Goal: Understand process/instructions: Learn how to perform a task or action

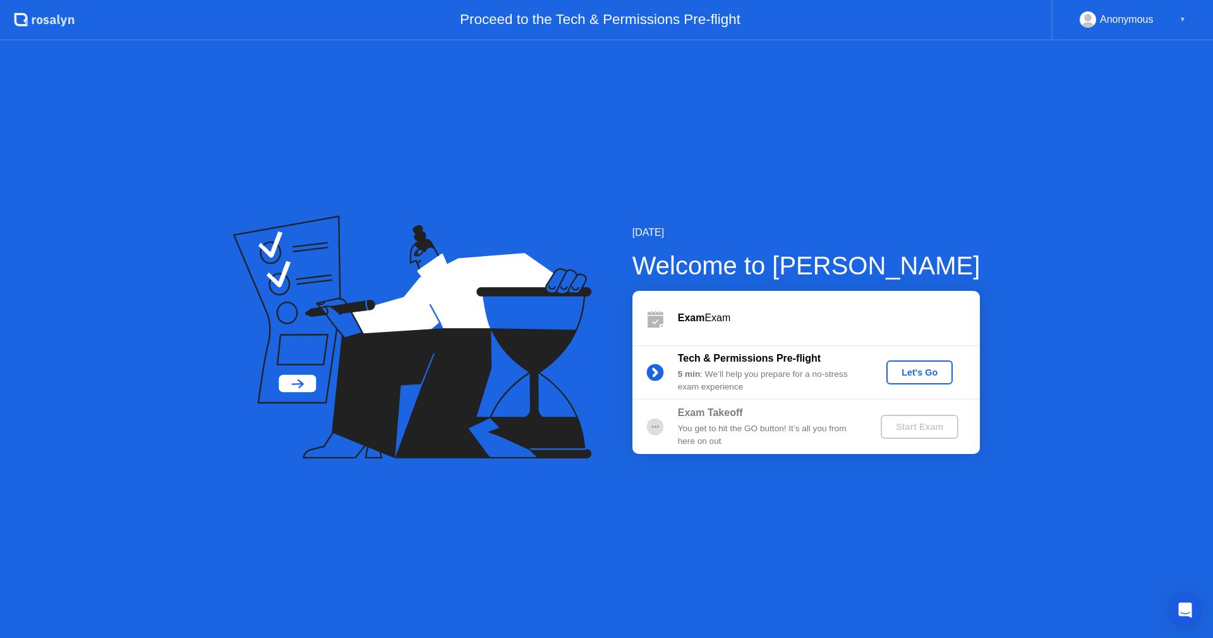
click at [922, 374] on div "Let's Go" at bounding box center [920, 372] width 56 height 10
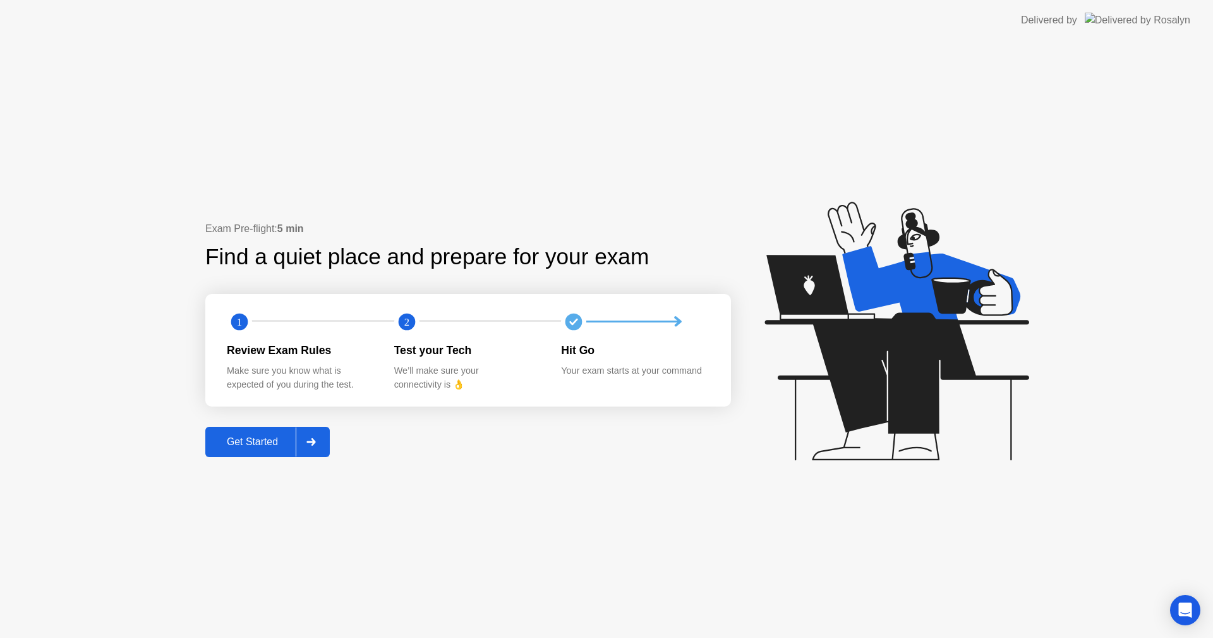
click at [238, 444] on div "Get Started" at bounding box center [252, 441] width 87 height 11
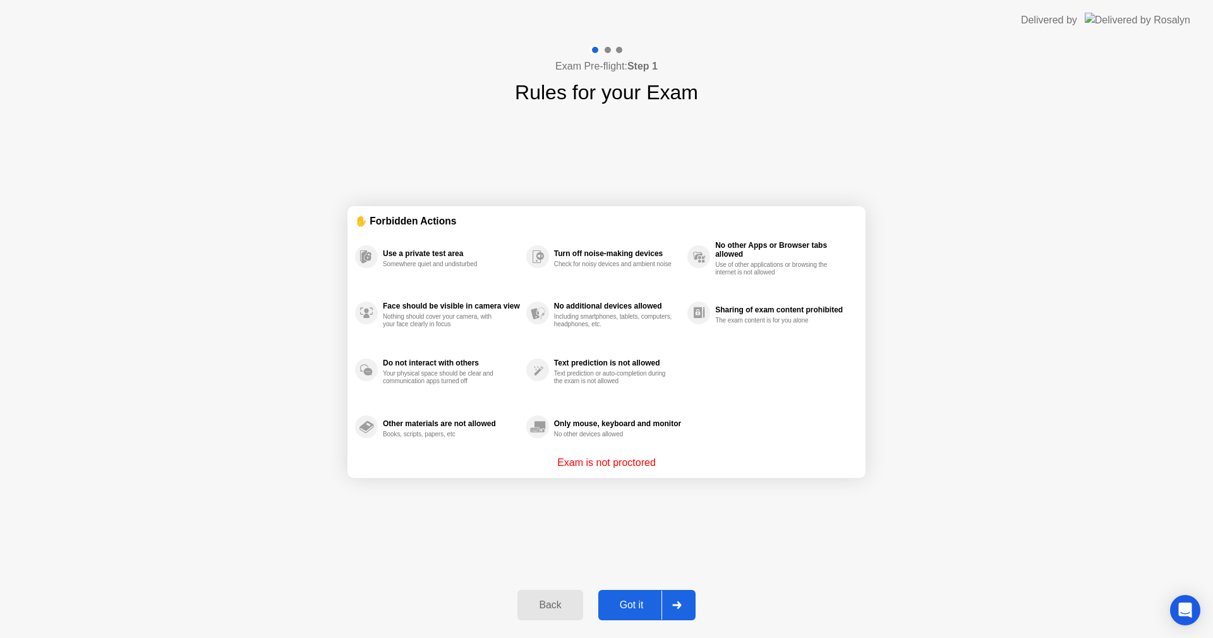
click at [638, 606] on div "Got it" at bounding box center [631, 604] width 59 height 11
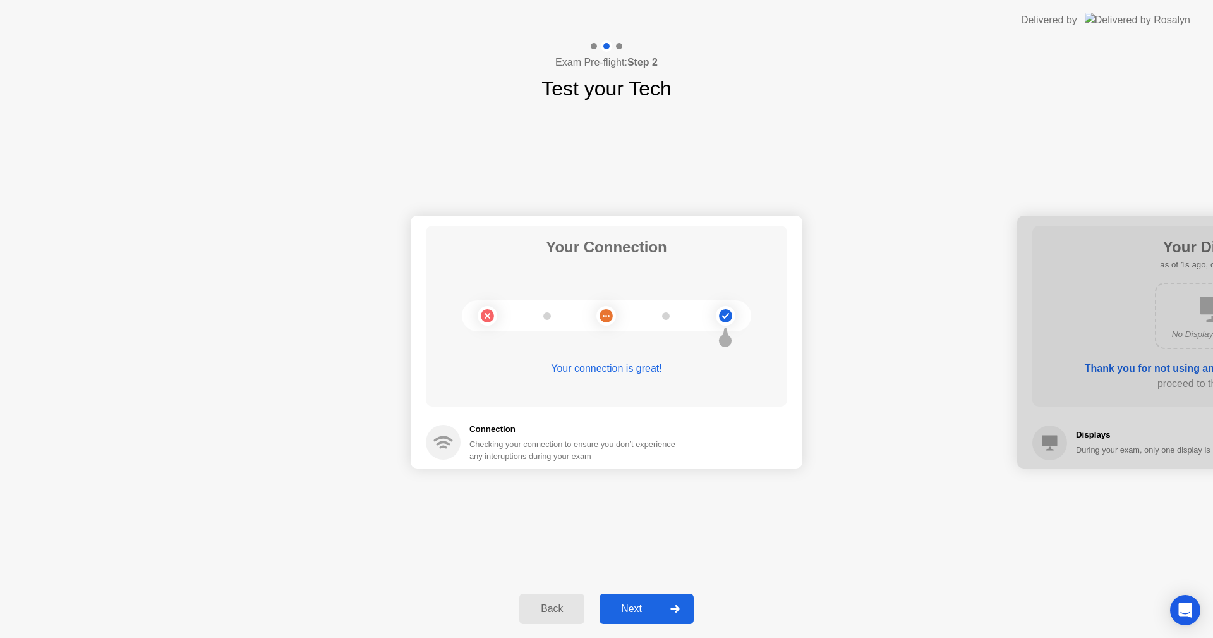
click at [638, 606] on div "Next" at bounding box center [631, 608] width 56 height 11
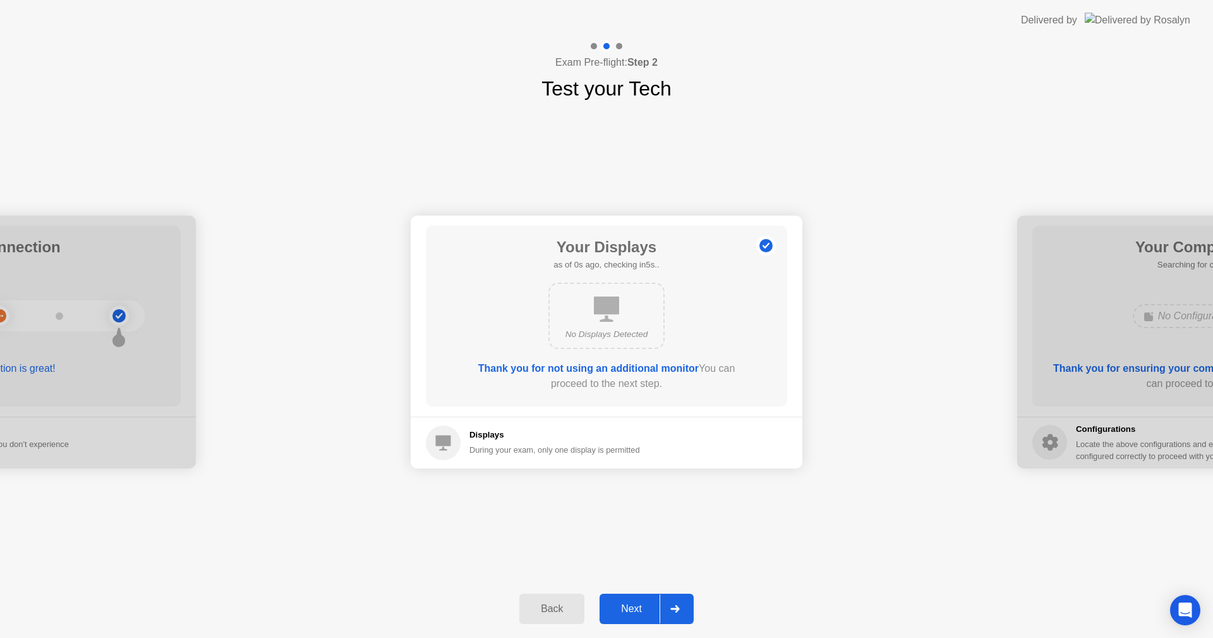
click at [638, 606] on div "Next" at bounding box center [631, 608] width 56 height 11
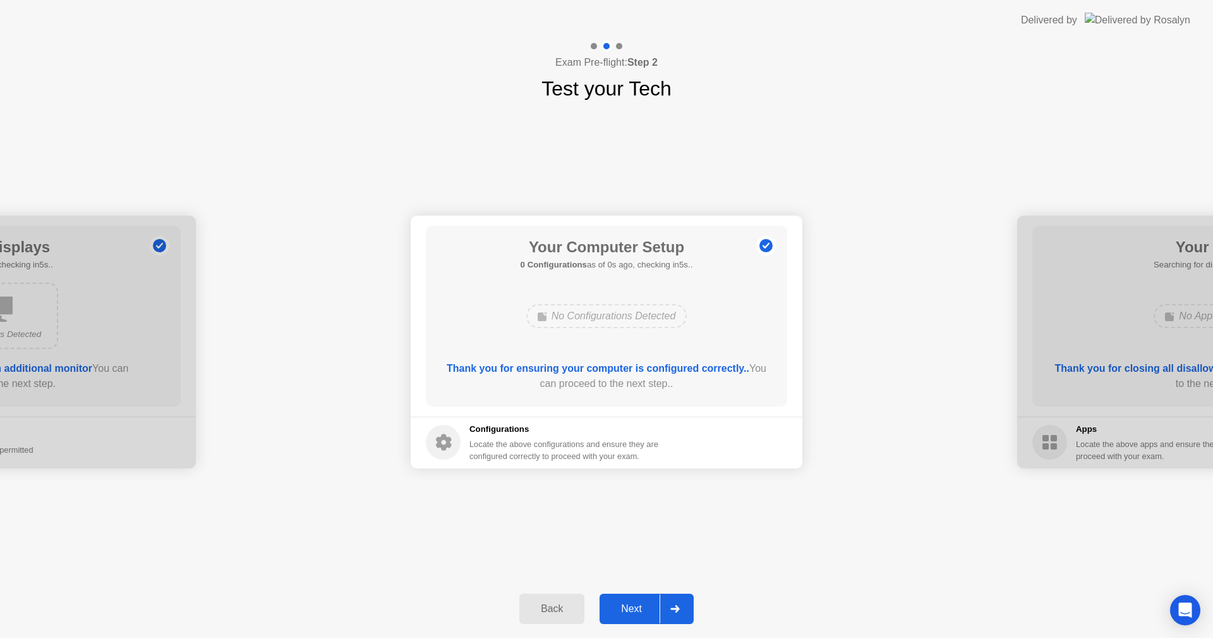
click at [638, 606] on div "Next" at bounding box center [631, 608] width 56 height 11
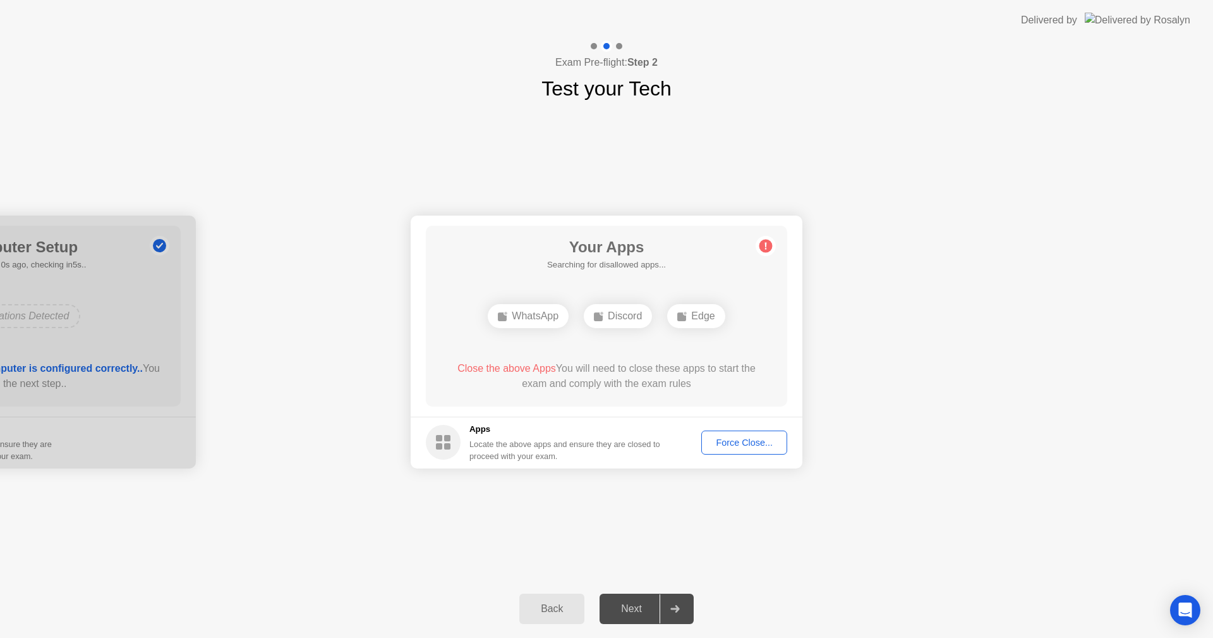
click at [737, 447] on div "Force Close..." at bounding box center [744, 442] width 77 height 10
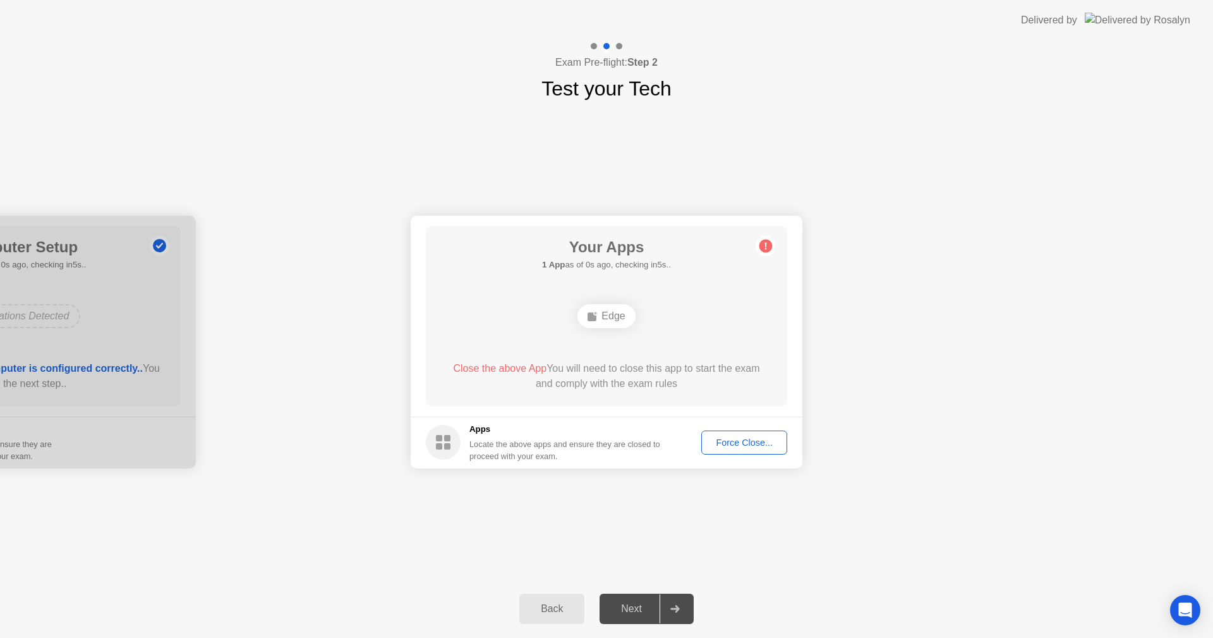
click at [738, 447] on div "Force Close..." at bounding box center [744, 442] width 77 height 10
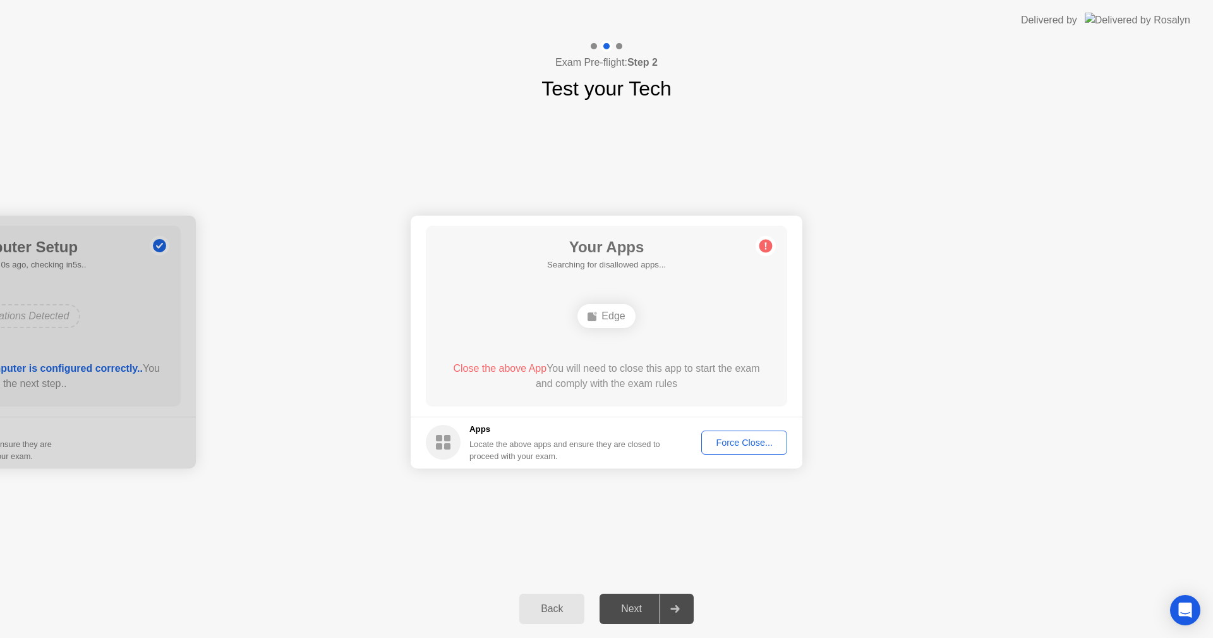
click at [732, 451] on button "Force Close..." at bounding box center [744, 442] width 86 height 24
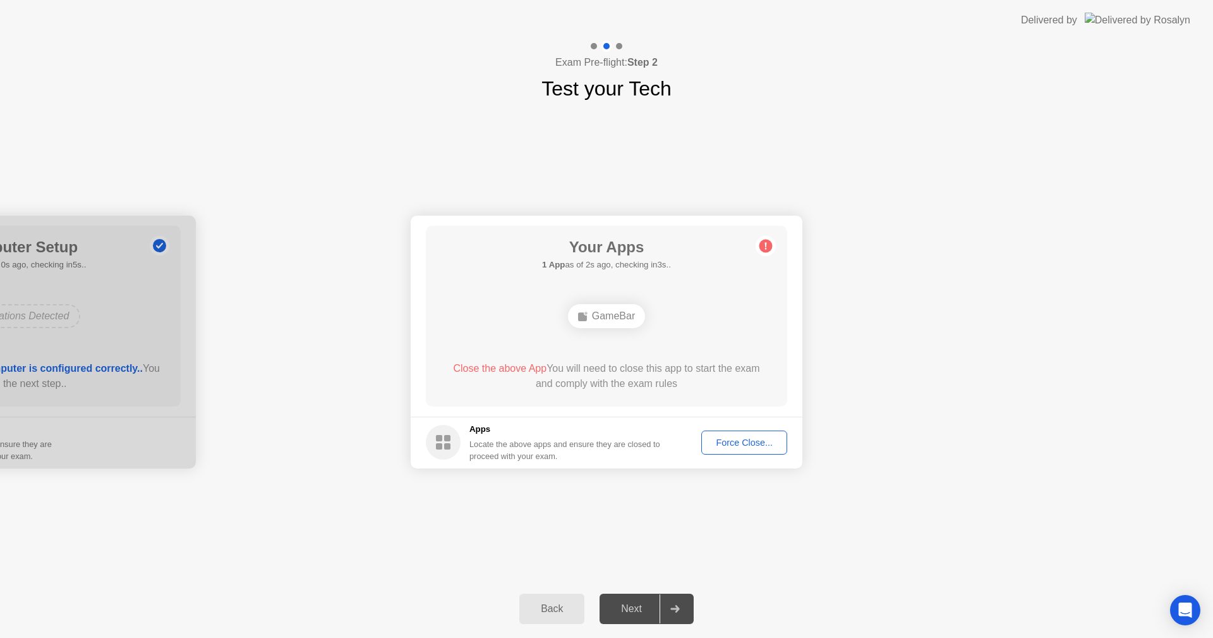
click at [725, 445] on div "Force Close..." at bounding box center [744, 442] width 77 height 10
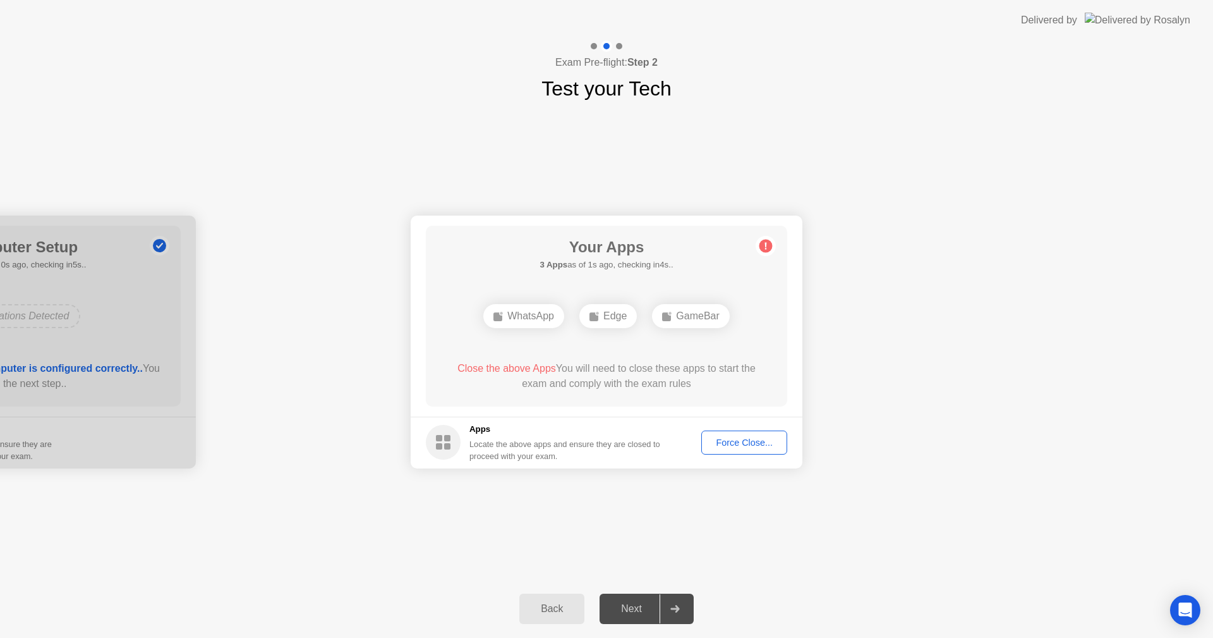
click at [747, 444] on div "Force Close..." at bounding box center [744, 442] width 77 height 10
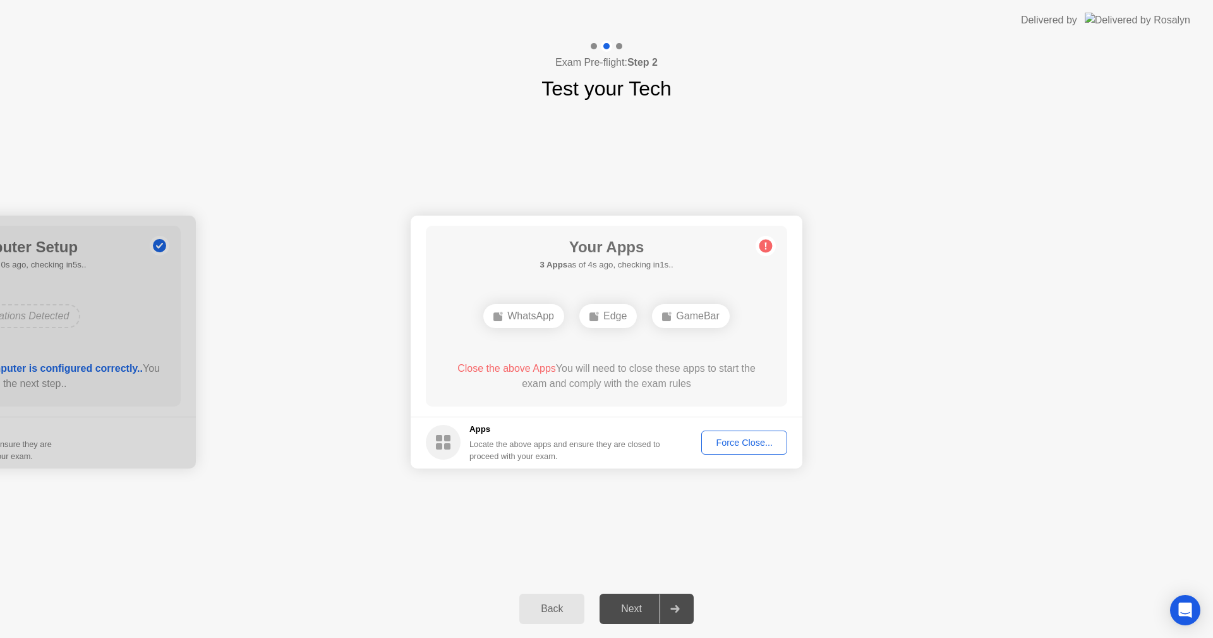
click at [727, 445] on div "Force Close..." at bounding box center [744, 442] width 77 height 10
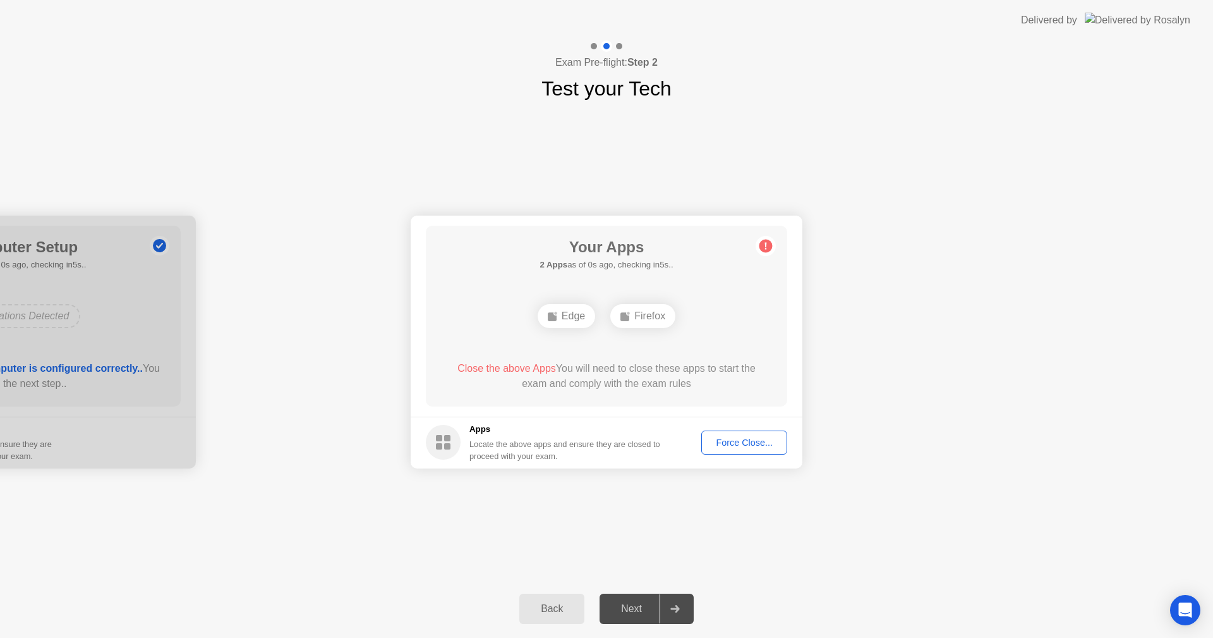
click at [747, 444] on div "Force Close..." at bounding box center [744, 442] width 77 height 10
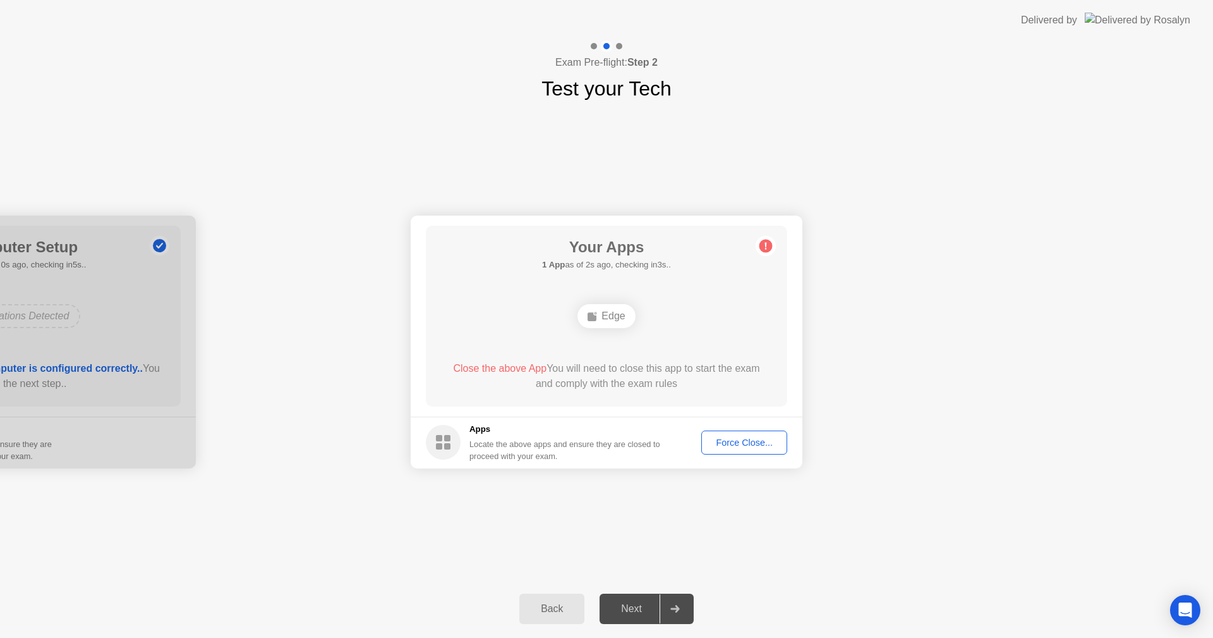
click at [739, 437] on div "Force Close..." at bounding box center [744, 442] width 77 height 10
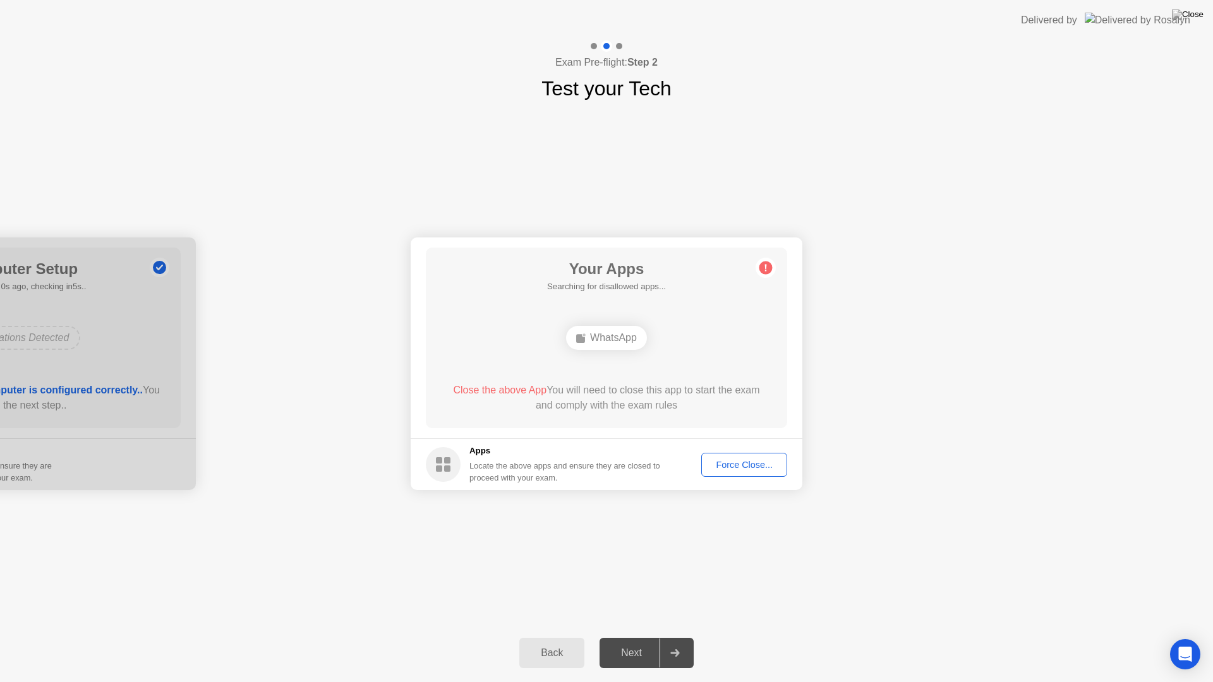
click at [638, 637] on div "Next" at bounding box center [631, 653] width 56 height 11
click at [631, 637] on div "Next" at bounding box center [631, 653] width 56 height 11
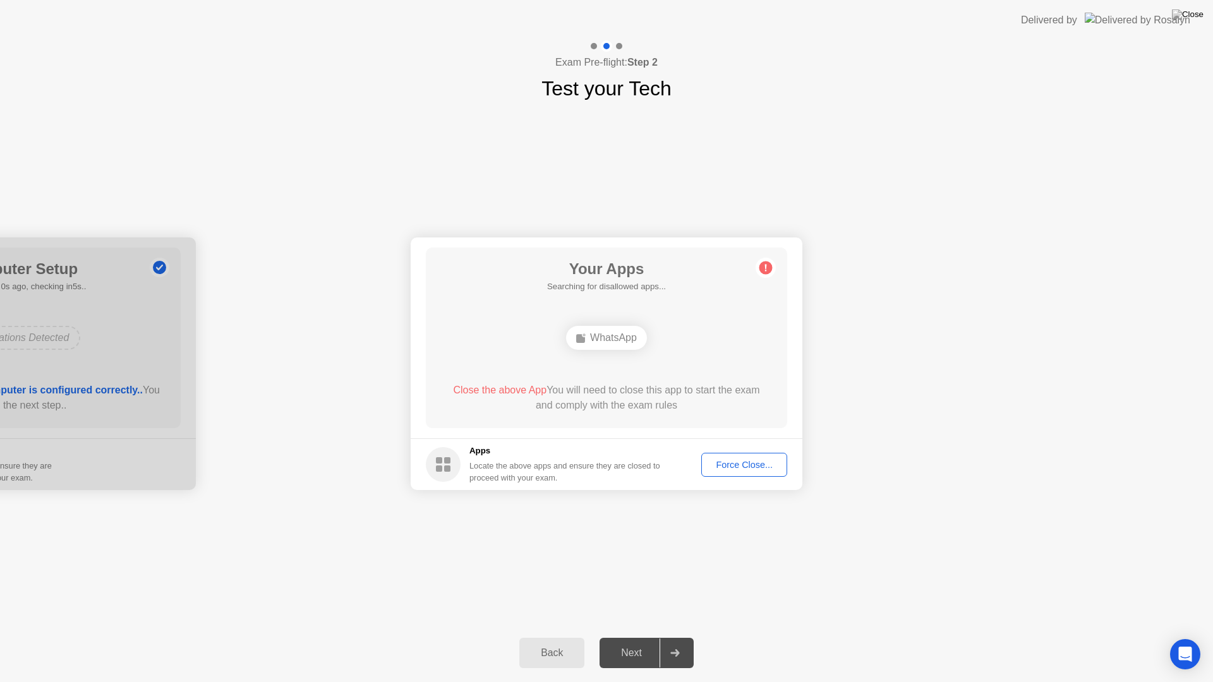
click at [631, 637] on div "Next" at bounding box center [631, 653] width 56 height 11
click at [632, 637] on div "Next" at bounding box center [631, 653] width 56 height 11
click at [742, 470] on div "Force Close..." at bounding box center [744, 465] width 77 height 10
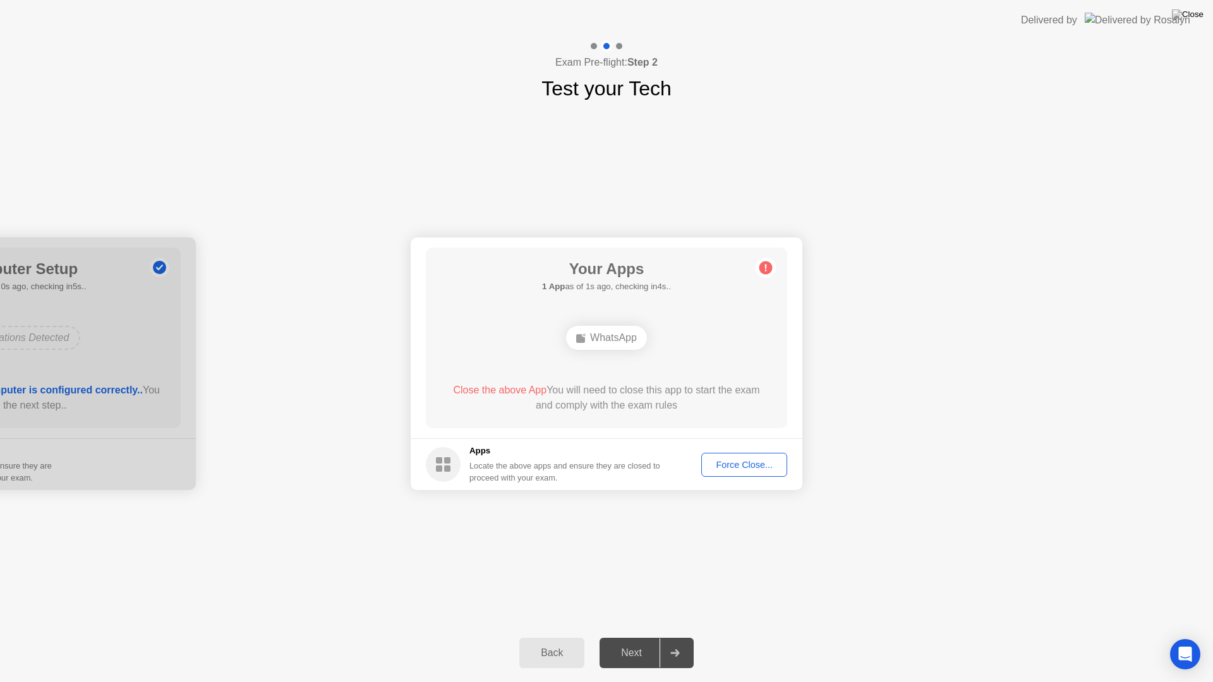
click at [627, 637] on div "Next" at bounding box center [631, 653] width 56 height 11
click at [765, 462] on div "Force Close..." at bounding box center [744, 465] width 77 height 10
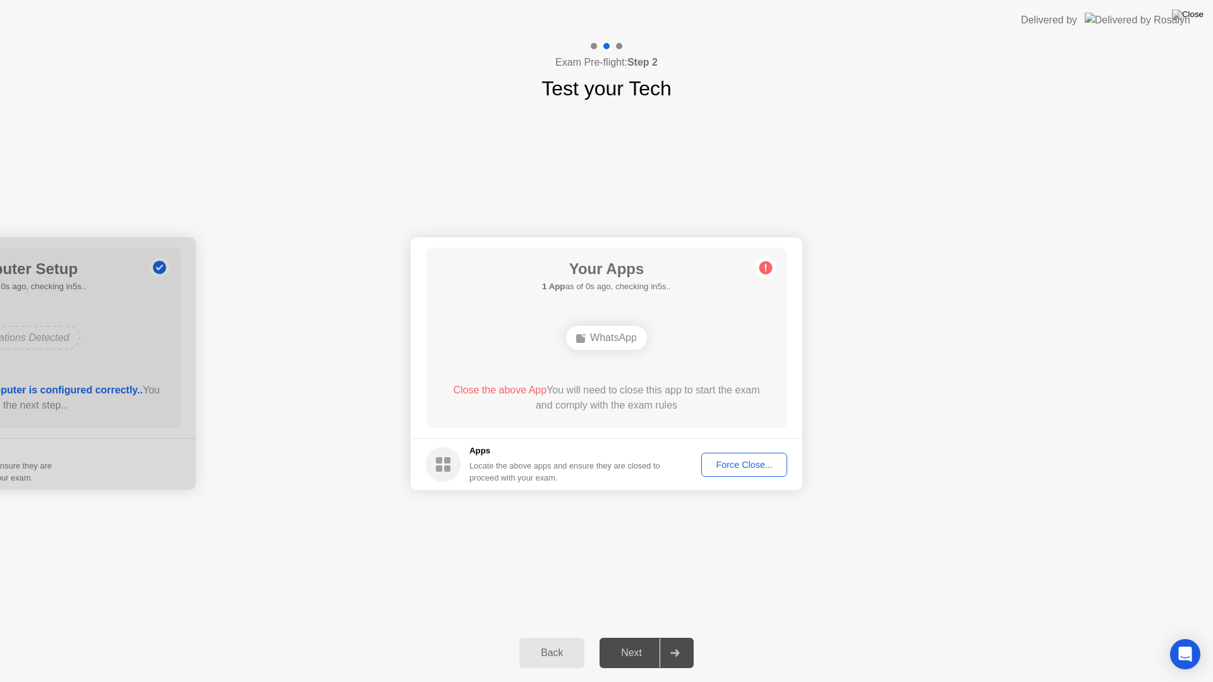
click at [619, 637] on div "Next" at bounding box center [631, 653] width 56 height 11
click at [741, 470] on div "Force Close..." at bounding box center [744, 465] width 77 height 10
click at [734, 467] on div "Force Close..." at bounding box center [744, 465] width 77 height 10
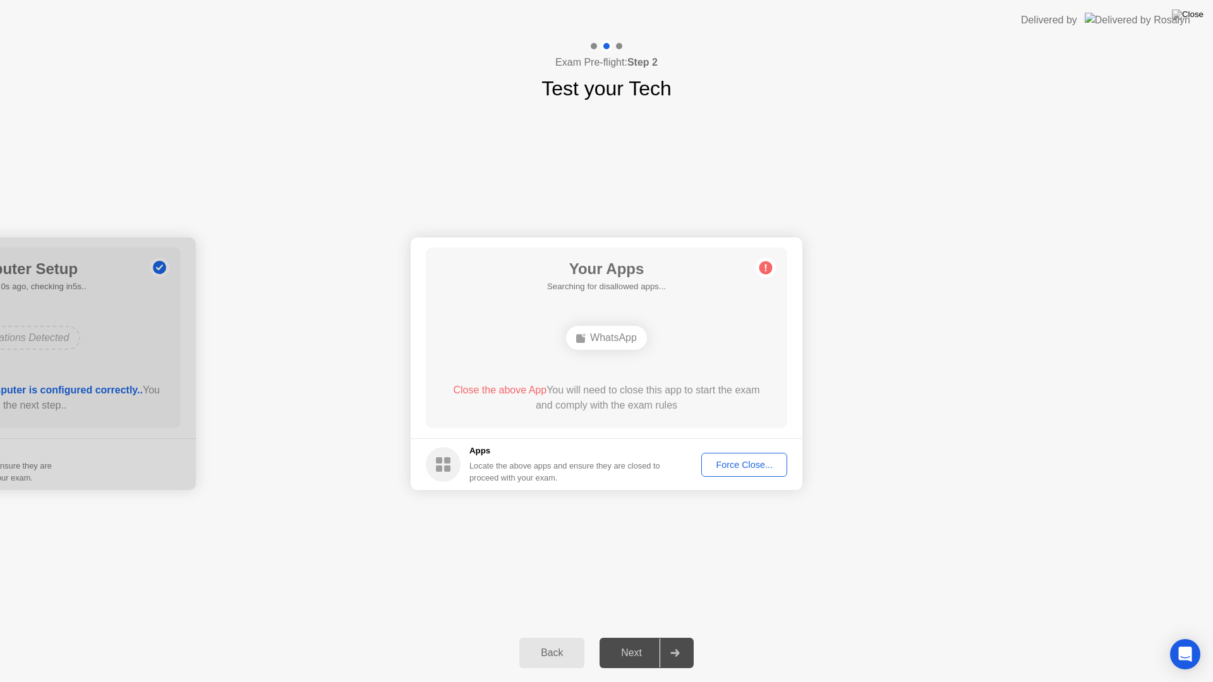
click at [740, 473] on button "Force Close..." at bounding box center [744, 465] width 86 height 24
click at [757, 464] on div "Force Close..." at bounding box center [744, 465] width 77 height 10
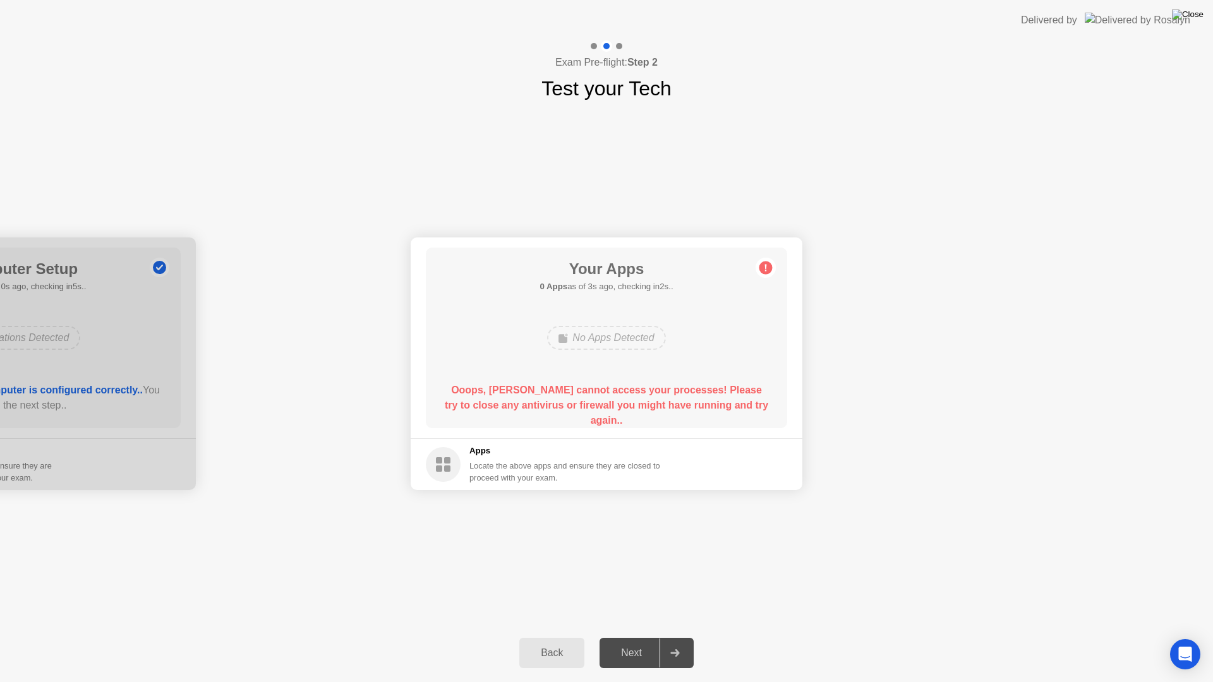
click at [1203, 18] on img at bounding box center [1188, 14] width 32 height 10
